Goal: Find specific fact: Find specific fact

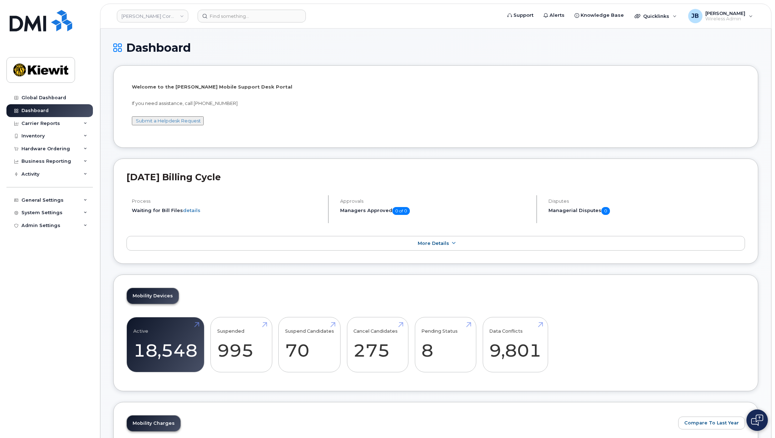
click at [210, 146] on li "Welcome to the [PERSON_NAME] Mobile Support Desk Portal If you need assistance,…" at bounding box center [435, 106] width 645 height 82
click at [50, 135] on div "Inventory" at bounding box center [49, 136] width 86 height 13
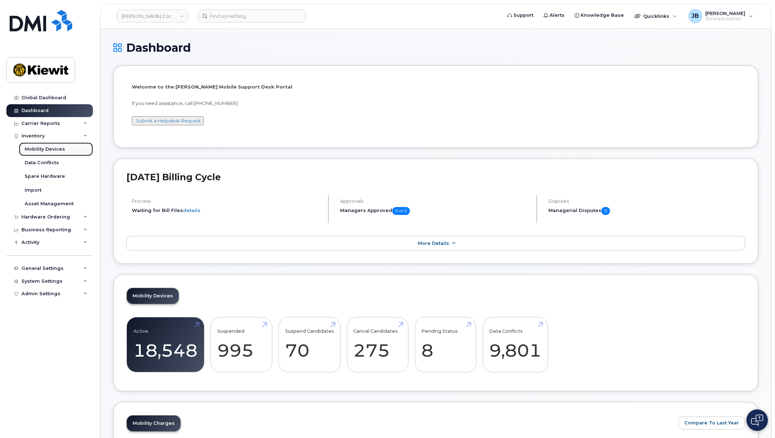
click at [48, 151] on div "Mobility Devices" at bounding box center [45, 149] width 40 height 6
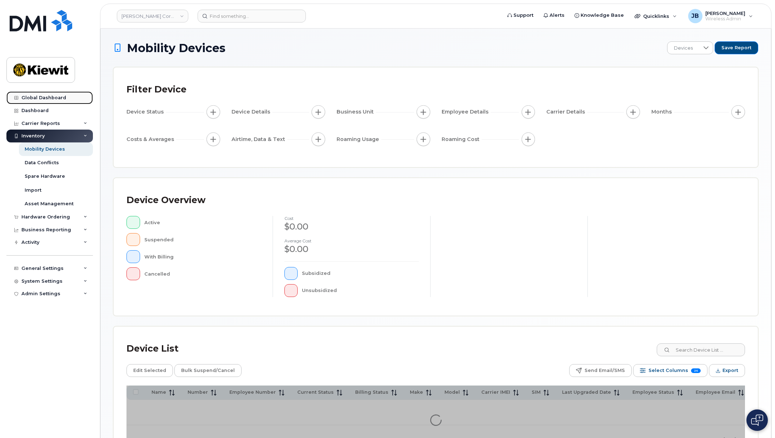
click at [47, 99] on div "Global Dashboard" at bounding box center [43, 98] width 45 height 6
click at [223, 19] on input at bounding box center [252, 16] width 108 height 13
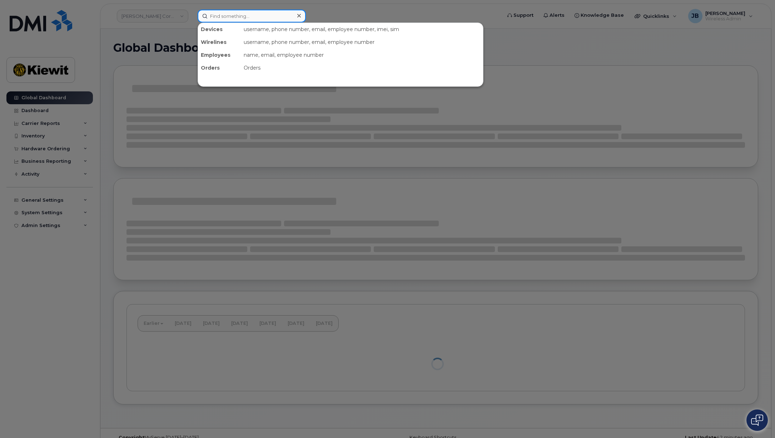
click at [224, 11] on input at bounding box center [252, 16] width 108 height 13
paste input "354934743784284"
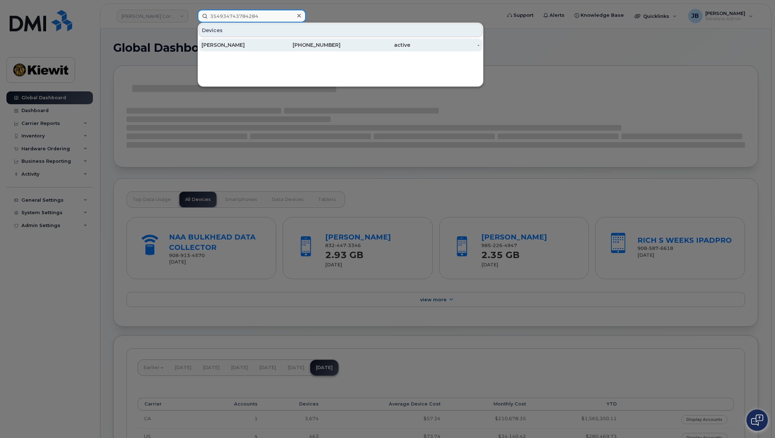
type input "354934743784284"
click at [230, 43] on div "[PERSON_NAME]" at bounding box center [236, 44] width 70 height 7
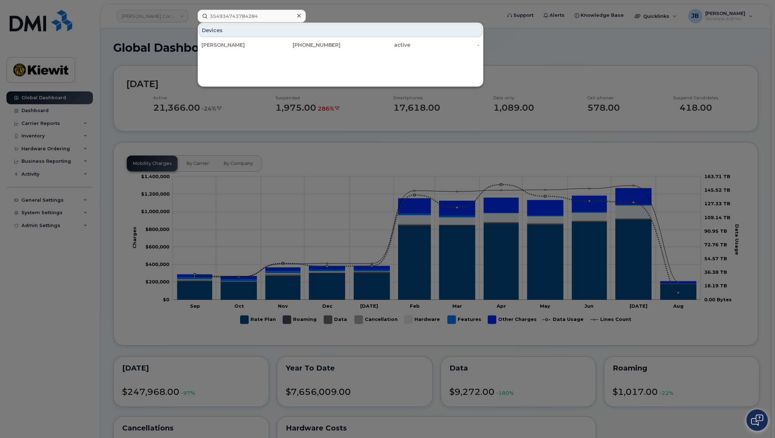
scroll to position [178, 0]
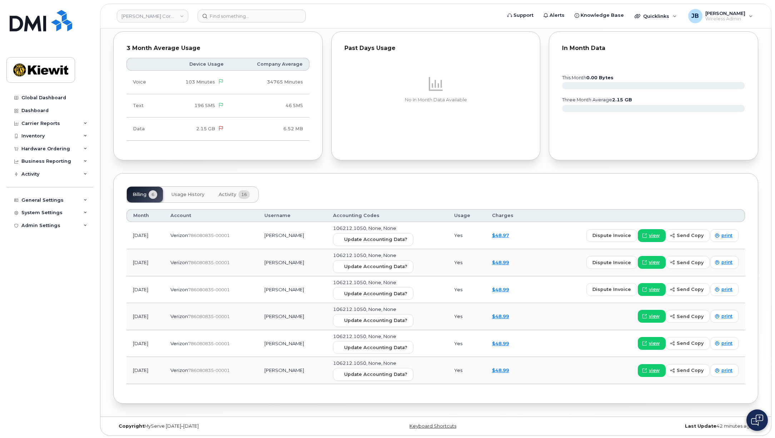
scroll to position [631, 0]
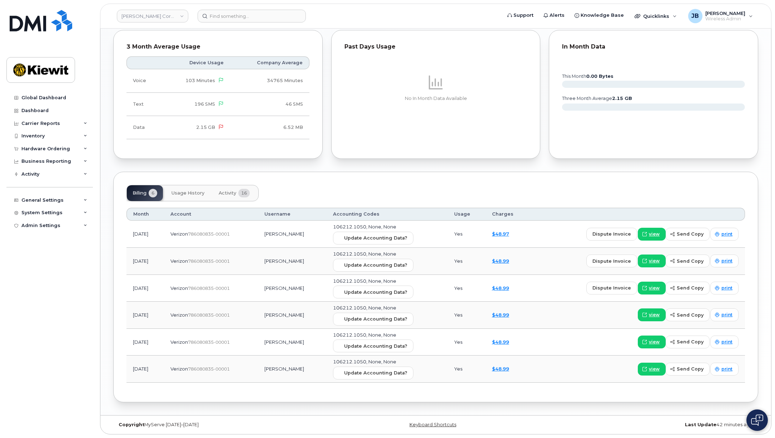
click at [228, 195] on span "Activity" at bounding box center [228, 193] width 18 height 6
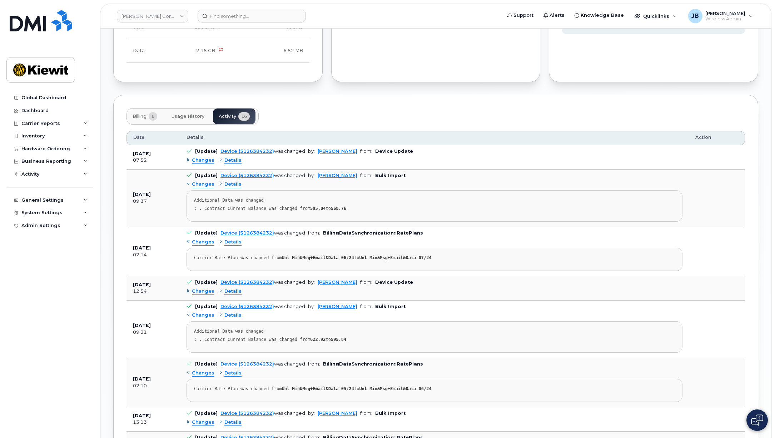
scroll to position [738, 0]
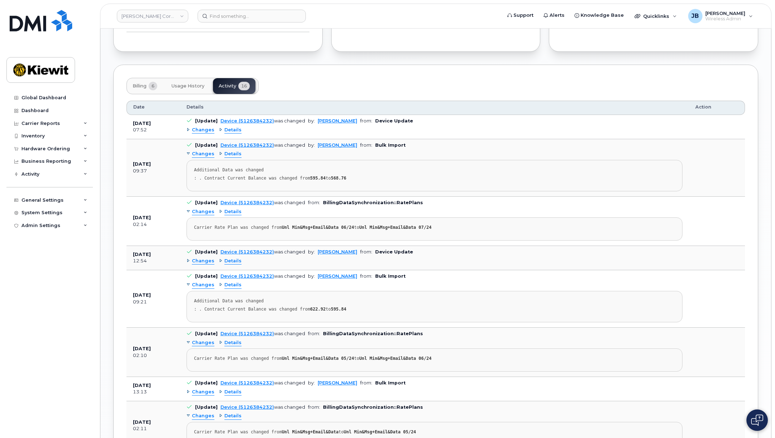
click at [196, 129] on span "Changes" at bounding box center [203, 130] width 23 height 7
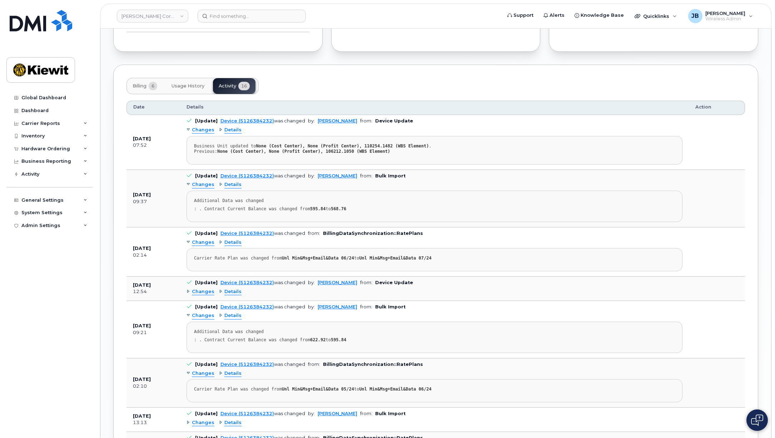
click at [231, 129] on span "Details" at bounding box center [232, 130] width 17 height 7
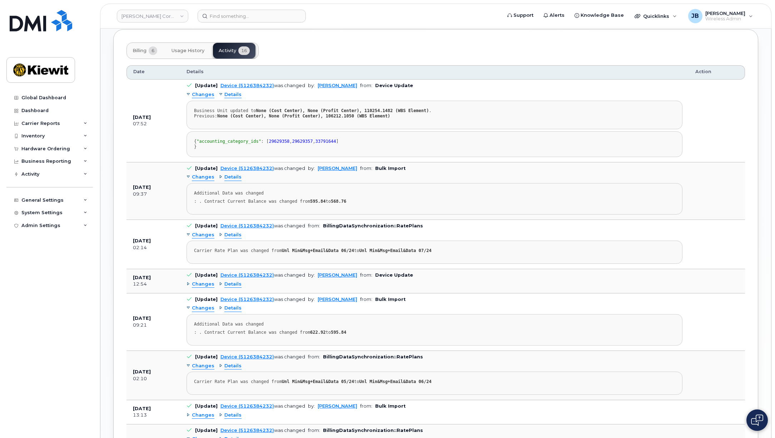
scroll to position [774, 0]
drag, startPoint x: 322, startPoint y: 116, endPoint x: 348, endPoint y: 116, distance: 25.4
click at [348, 116] on strong "None (Cost Center), None (Profit Center), 106212.1050 (WBS Element)" at bounding box center [303, 115] width 173 height 5
drag, startPoint x: 408, startPoint y: 121, endPoint x: 193, endPoint y: 111, distance: 214.9
click at [193, 111] on pre "Business Unit updated to None (Cost Center), None (Profit Center), 110254.1482 …" at bounding box center [434, 114] width 496 height 29
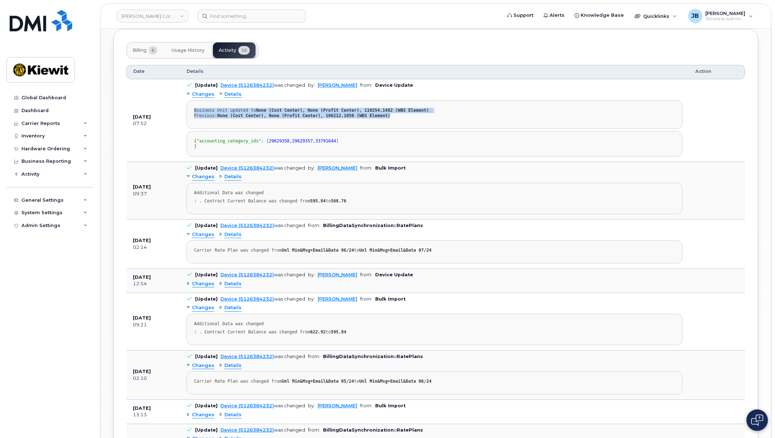
click at [385, 116] on div "Business Unit updated to None (Cost Center), None (Profit Center), 110254.1482 …" at bounding box center [434, 113] width 481 height 11
drag, startPoint x: 392, startPoint y: 116, endPoint x: 406, endPoint y: 123, distance: 15.5
click at [406, 123] on pre "Business Unit updated to None (Cost Center), None (Profit Center), 110254.1482 …" at bounding box center [434, 114] width 496 height 29
click at [232, 94] on span "Details" at bounding box center [232, 94] width 17 height 7
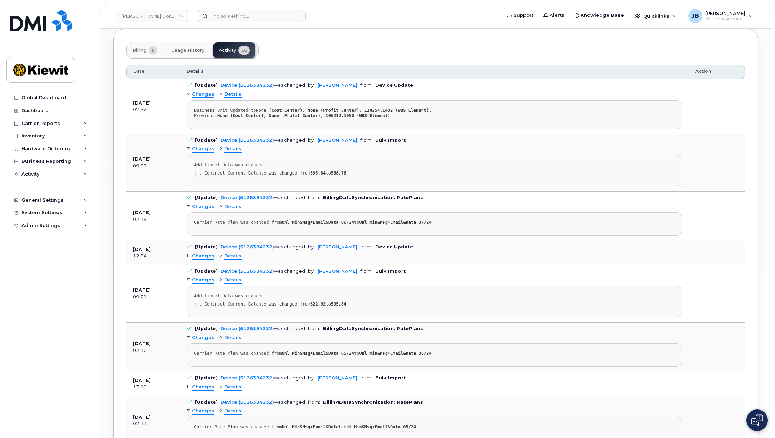
click at [232, 94] on span "Details" at bounding box center [232, 94] width 17 height 7
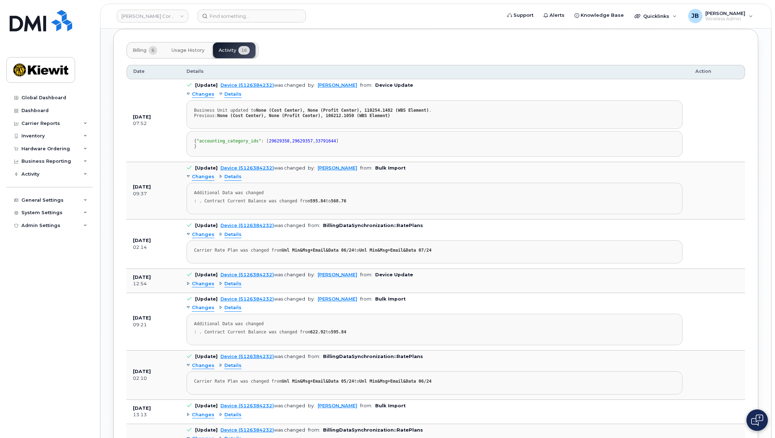
click at [231, 94] on span "Details" at bounding box center [232, 94] width 17 height 7
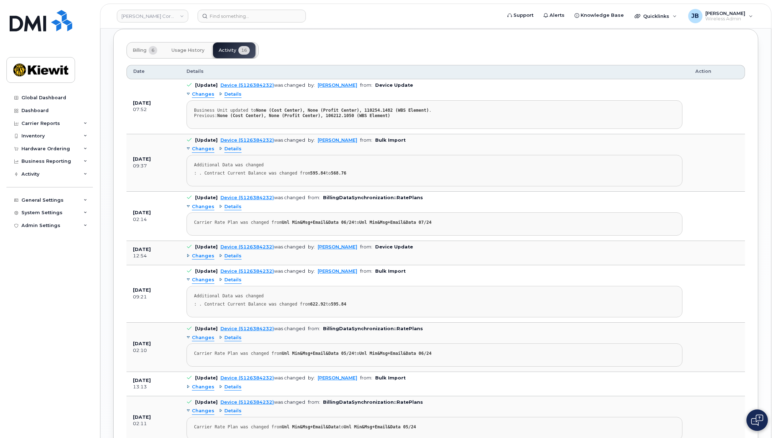
click at [231, 94] on span "Details" at bounding box center [232, 94] width 17 height 7
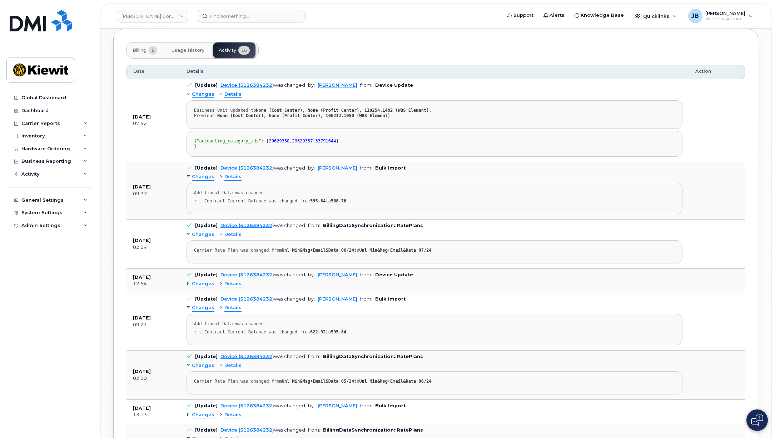
click at [199, 96] on span "Changes" at bounding box center [203, 94] width 23 height 7
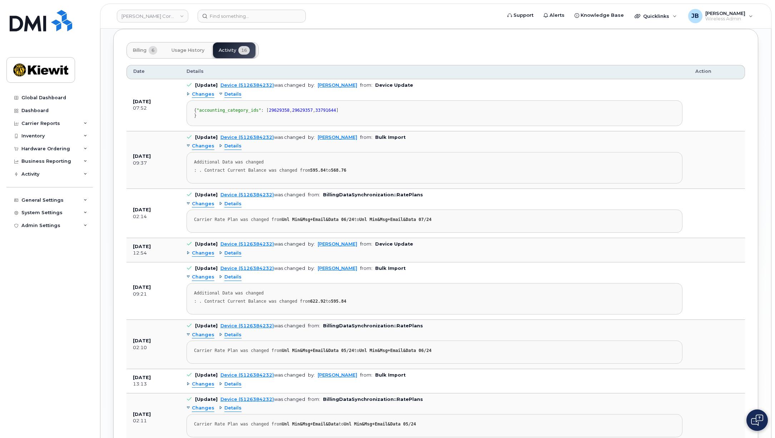
click at [200, 94] on span "Changes" at bounding box center [203, 94] width 23 height 7
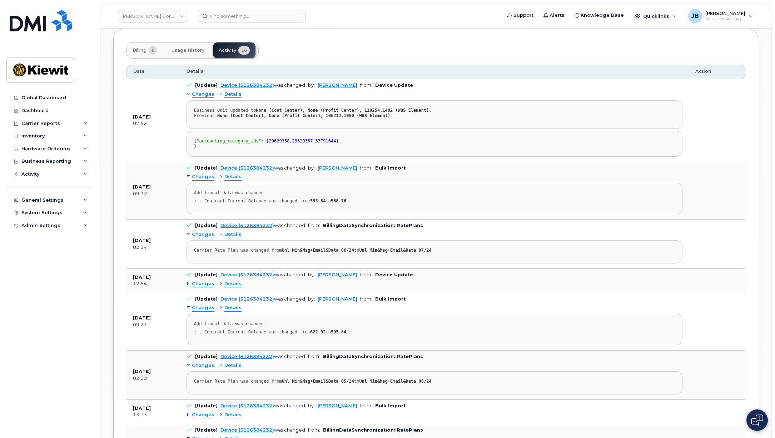
click at [230, 180] on span "Details" at bounding box center [232, 177] width 17 height 7
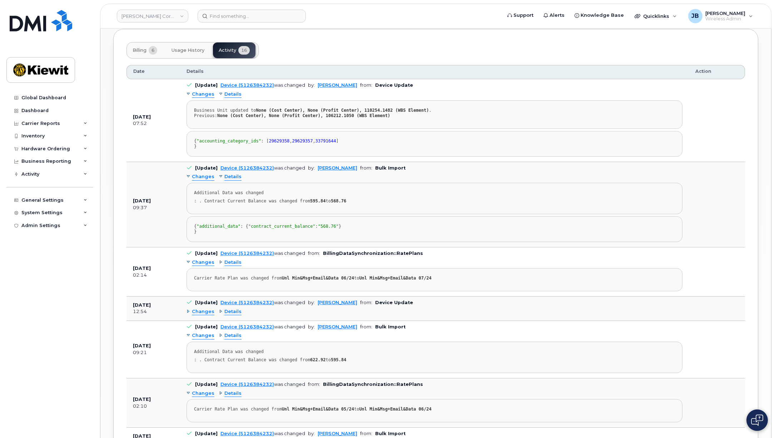
click at [230, 180] on span "Details" at bounding box center [232, 177] width 17 height 7
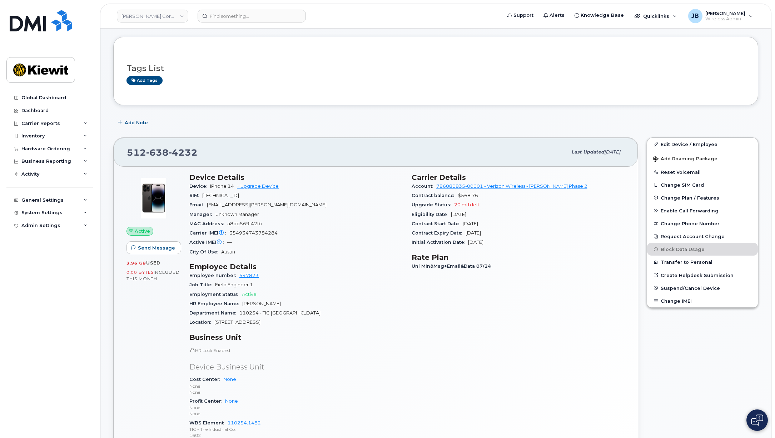
scroll to position [0, 0]
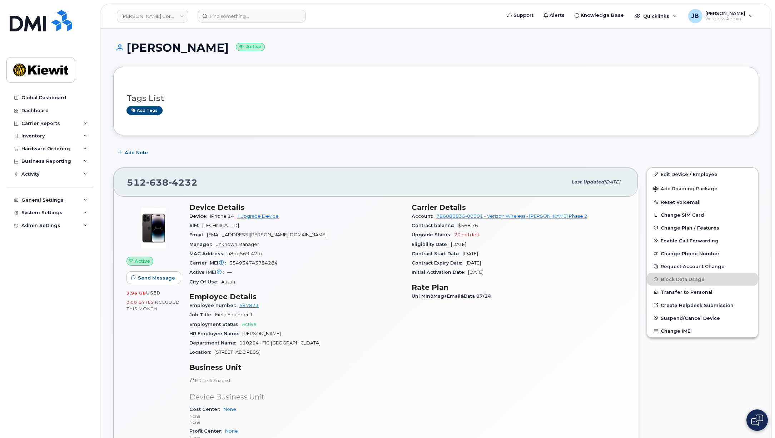
drag, startPoint x: 522, startPoint y: 273, endPoint x: 517, endPoint y: 184, distance: 89.5
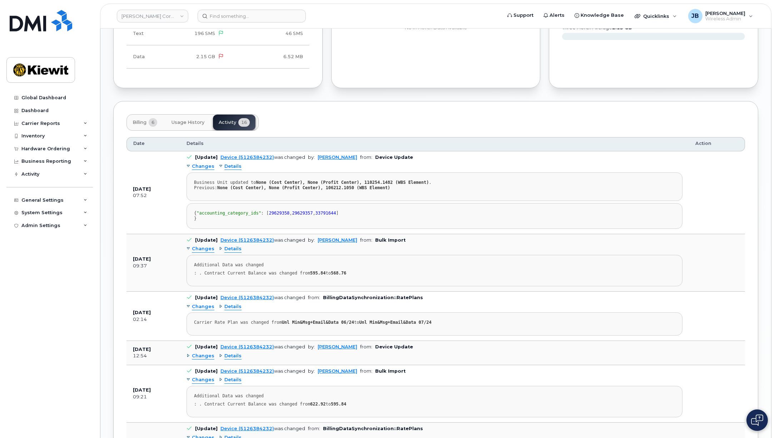
scroll to position [714, 0]
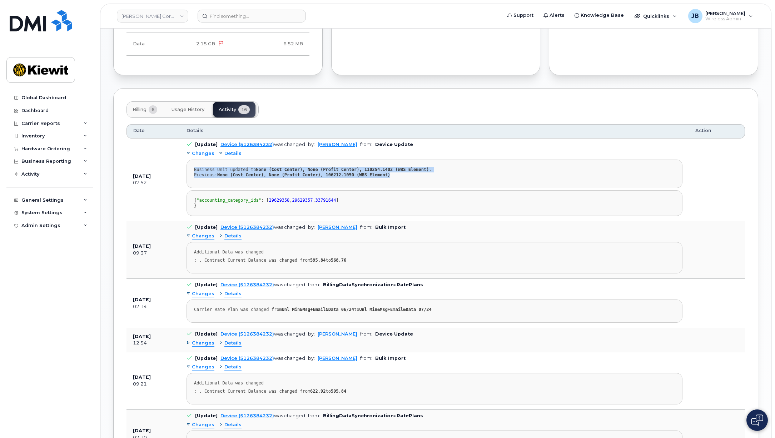
drag, startPoint x: 392, startPoint y: 174, endPoint x: 188, endPoint y: 169, distance: 204.7
click at [188, 169] on pre "Business Unit updated to None (Cost Center), None (Profit Center), 110254.1482 …" at bounding box center [434, 174] width 496 height 29
copy div "Business Unit updated to None (Cost Center), None (Profit Center), 110254.1482 …"
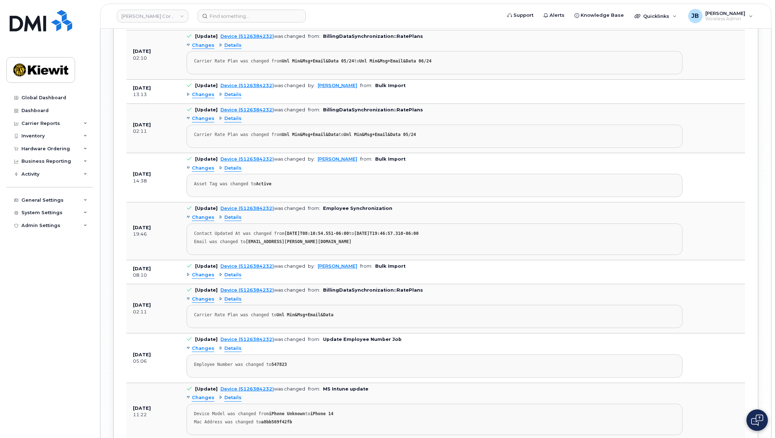
scroll to position [972, 0]
